Goal: Information Seeking & Learning: Learn about a topic

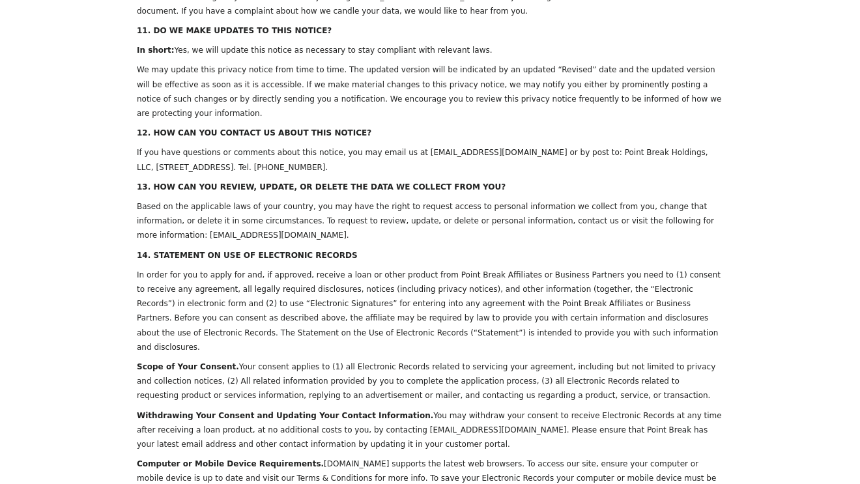
scroll to position [4499, 0]
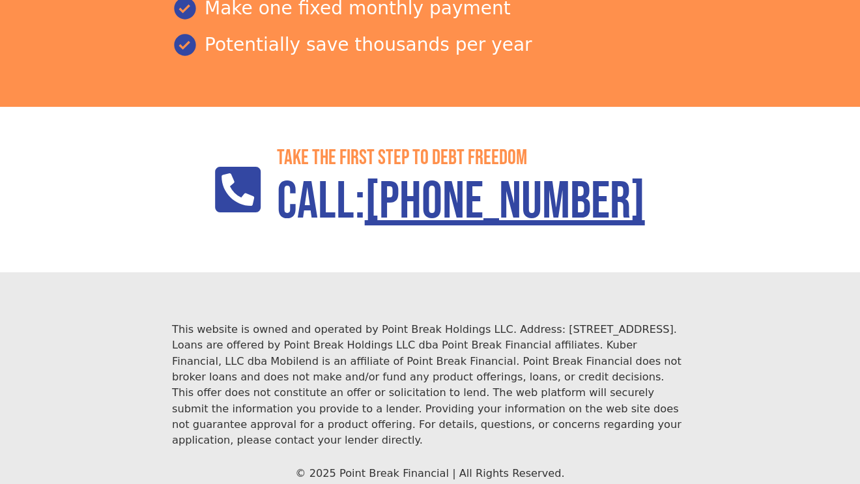
scroll to position [1769, 0]
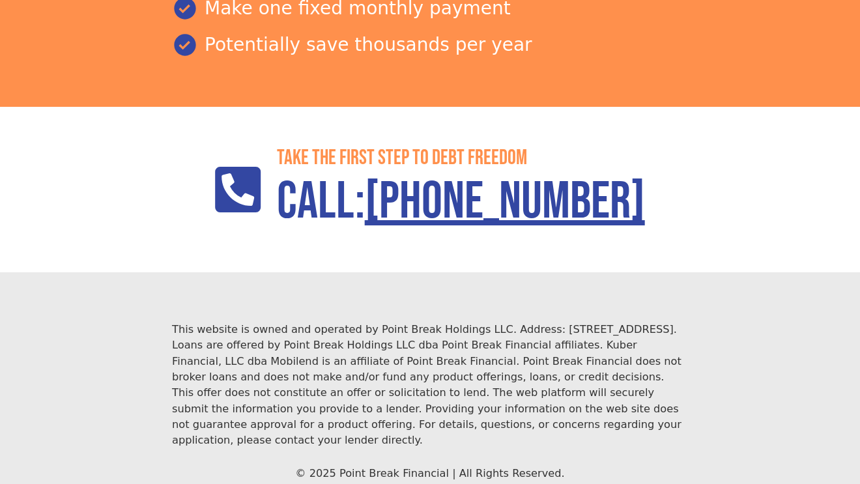
scroll to position [1769, 0]
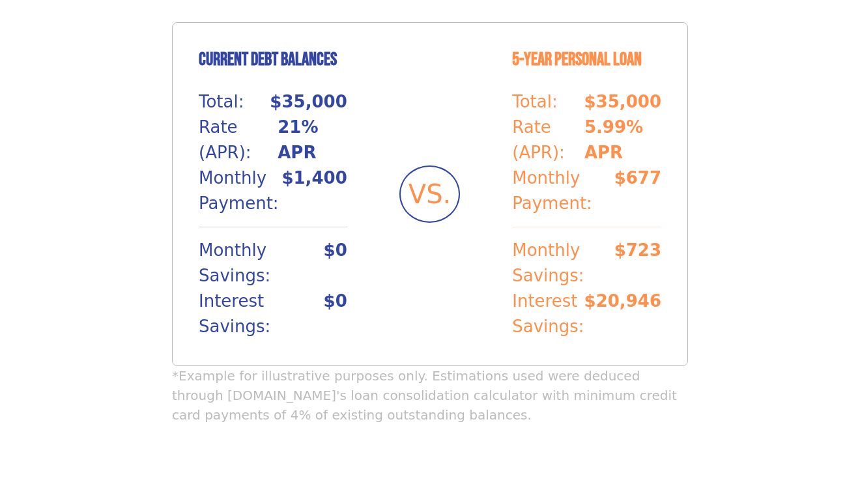
scroll to position [1108, 0]
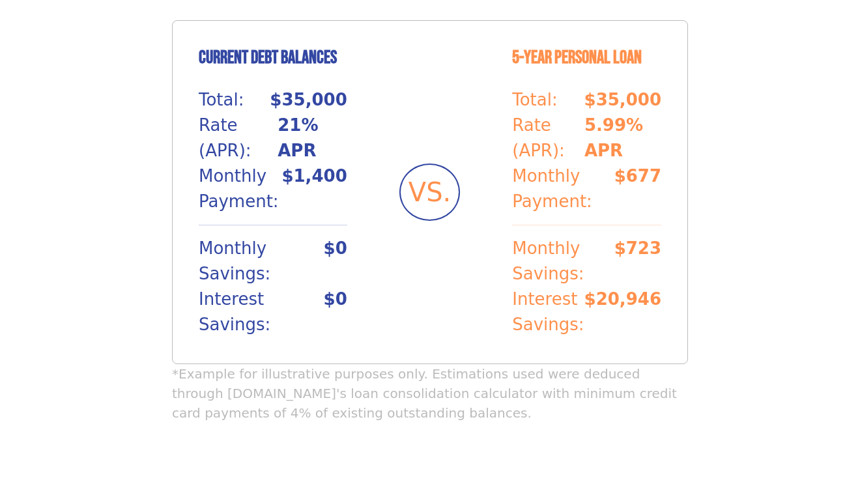
click at [323, 236] on p "Monthly Savings:" at bounding box center [261, 261] width 125 height 51
click at [435, 173] on span "VS." at bounding box center [430, 192] width 42 height 39
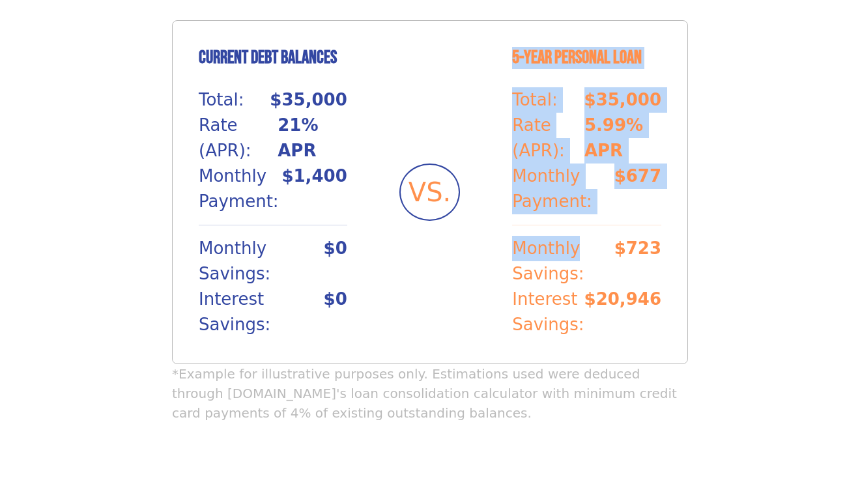
drag, startPoint x: 606, startPoint y: 148, endPoint x: 462, endPoint y: 152, distance: 144.1
click at [462, 152] on div "Current Debt Balances Total: $35,000 Rate (APR): 21% APR Monthly Payment: $1,40…" at bounding box center [430, 192] width 516 height 344
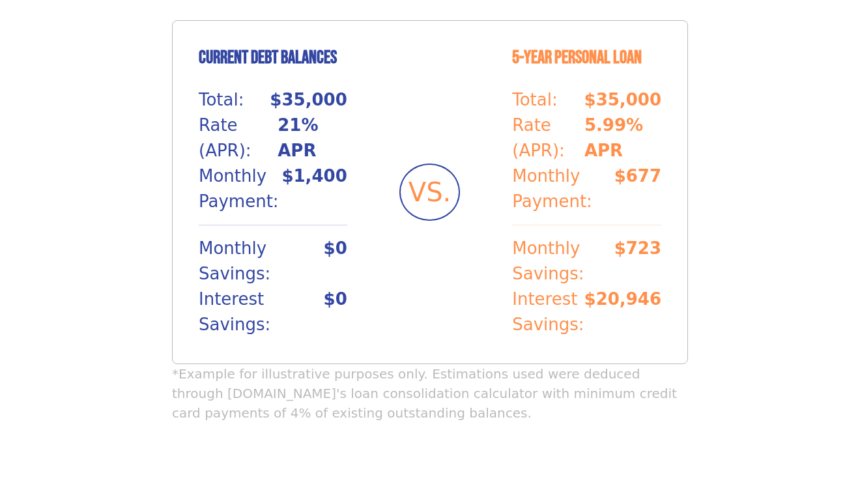
click at [453, 162] on div "Current Debt Balances Total: $35,000 Rate (APR): 21% APR Monthly Payment: $1,40…" at bounding box center [430, 192] width 516 height 344
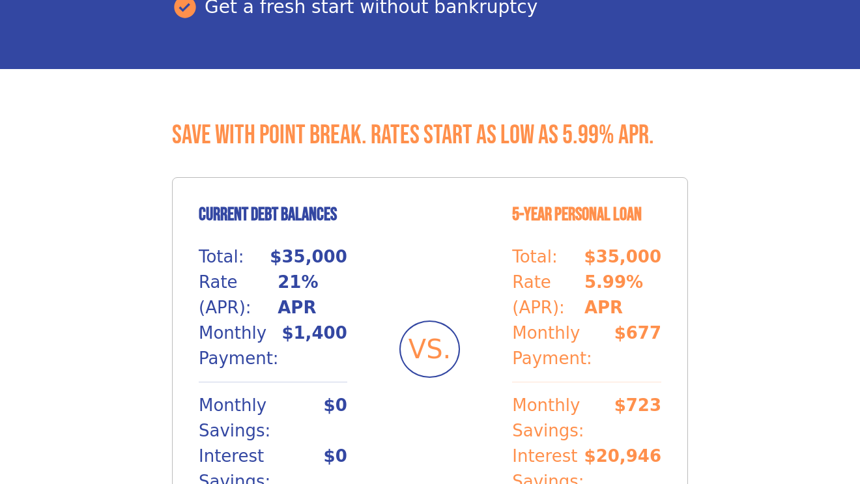
scroll to position [971, 0]
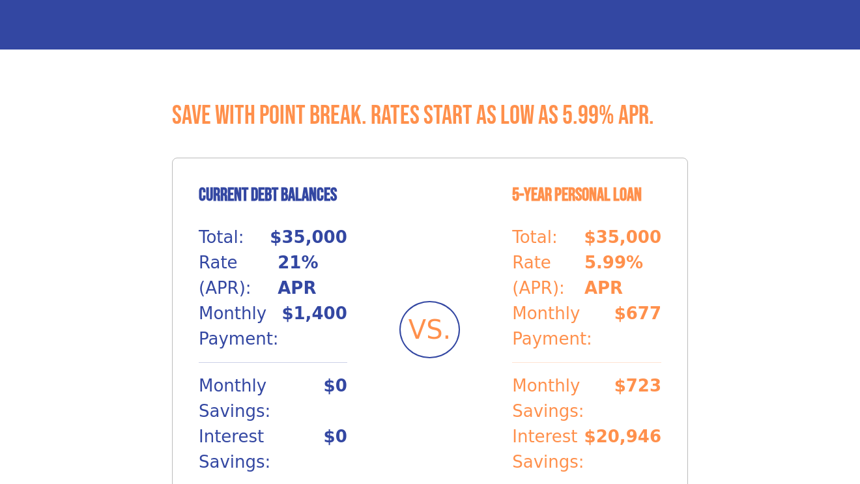
drag, startPoint x: 254, startPoint y: 432, endPoint x: 166, endPoint y: 429, distance: 88.7
click at [166, 429] on section "Save with Point Break. Rates start as low as 5.99% APR. Current Debt Balances T…" at bounding box center [430, 337] width 860 height 575
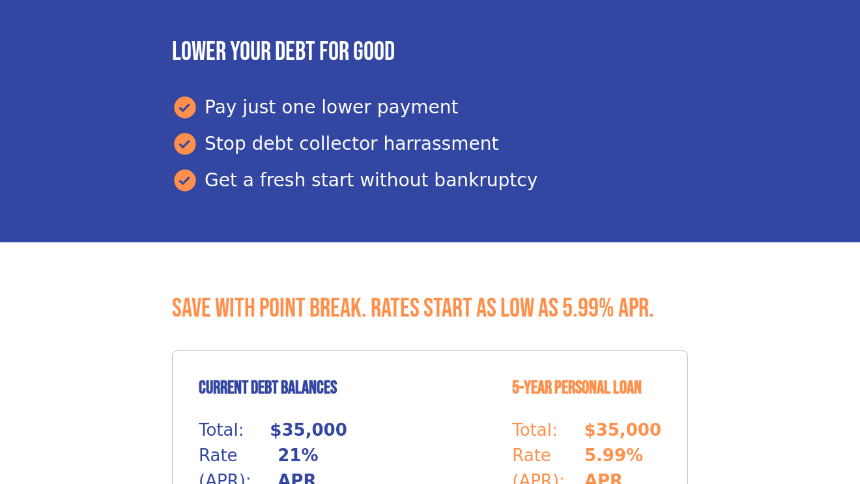
scroll to position [748, 0]
